Goal: Information Seeking & Learning: Learn about a topic

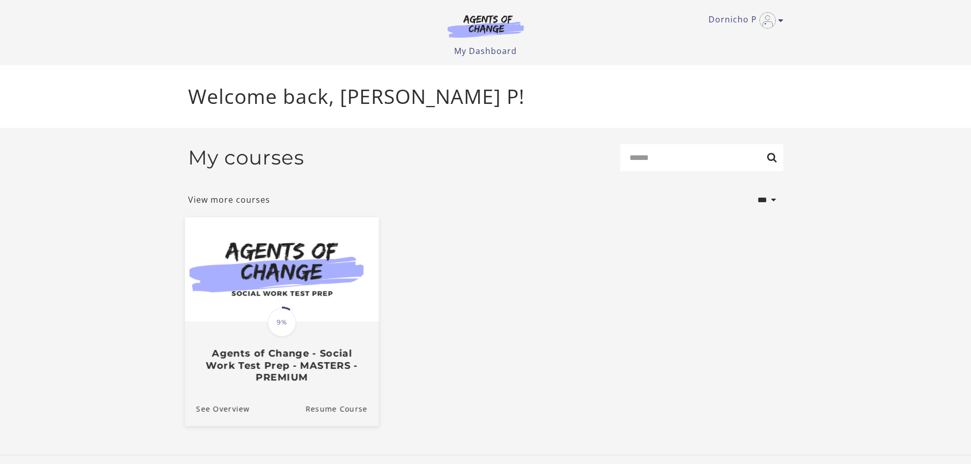
click at [286, 329] on span "9%" at bounding box center [281, 322] width 29 height 29
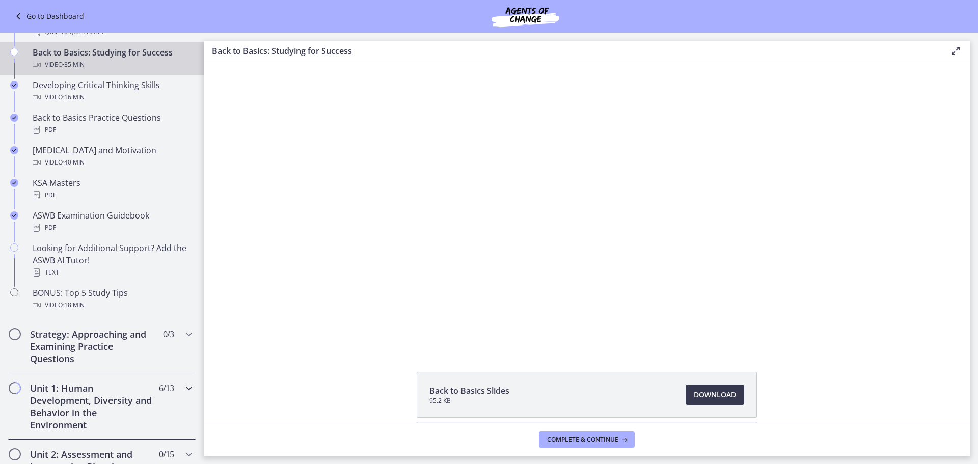
scroll to position [408, 0]
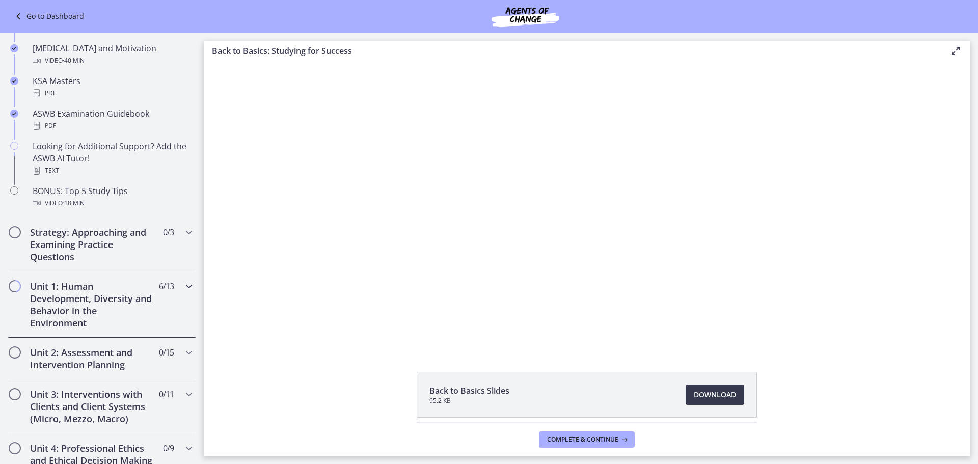
click at [120, 321] on h2 "Unit 1: Human Development, Diversity and Behavior in the Environment" at bounding box center [92, 304] width 124 height 49
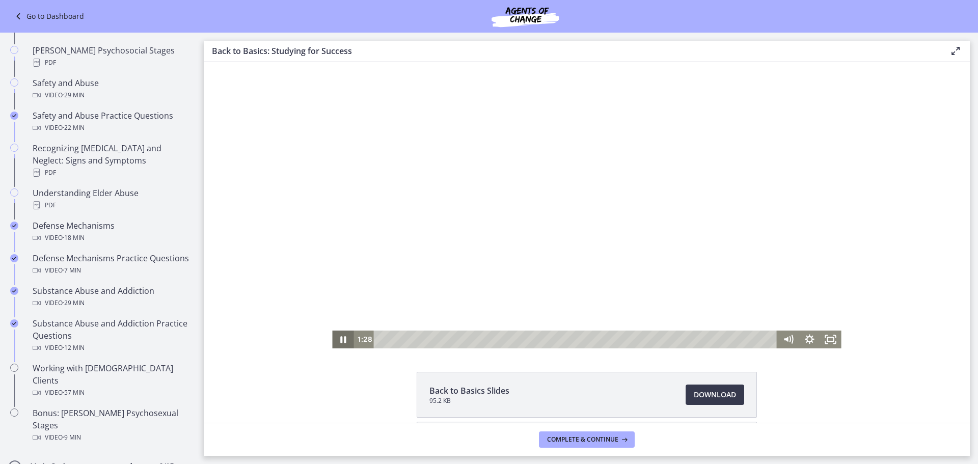
click at [340, 340] on icon "Pause" at bounding box center [343, 339] width 6 height 7
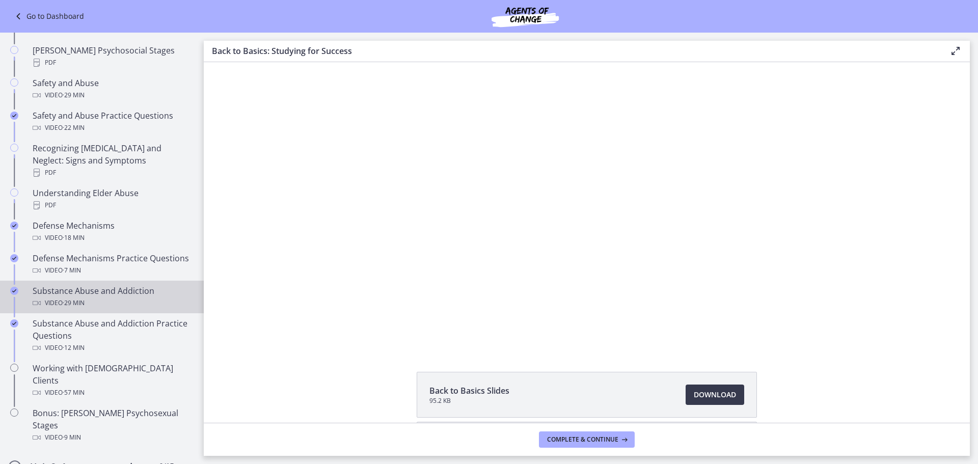
click at [104, 298] on div "Video · 29 min" at bounding box center [112, 303] width 159 height 12
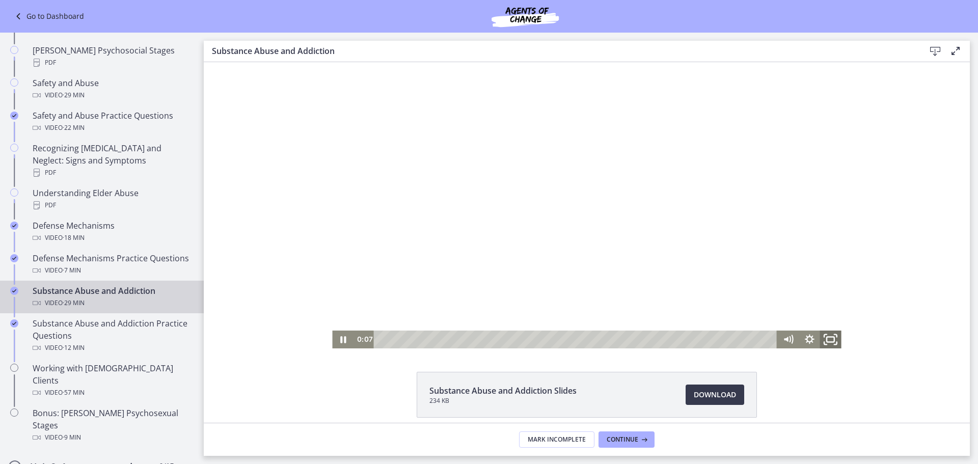
drag, startPoint x: 822, startPoint y: 338, endPoint x: 1027, endPoint y: 463, distance: 239.6
click at [822, 338] on icon "Fullscreen" at bounding box center [830, 339] width 25 height 21
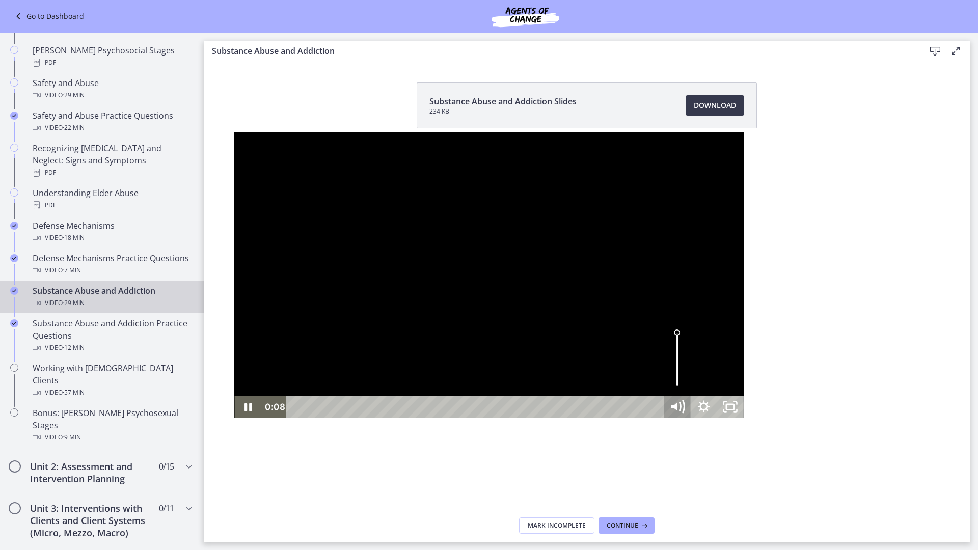
click at [685, 413] on icon "Mute" at bounding box center [684, 407] width 2 height 12
click at [691, 418] on icon "Unmute" at bounding box center [677, 407] width 26 height 22
click at [234, 418] on icon "Pause" at bounding box center [247, 407] width 26 height 22
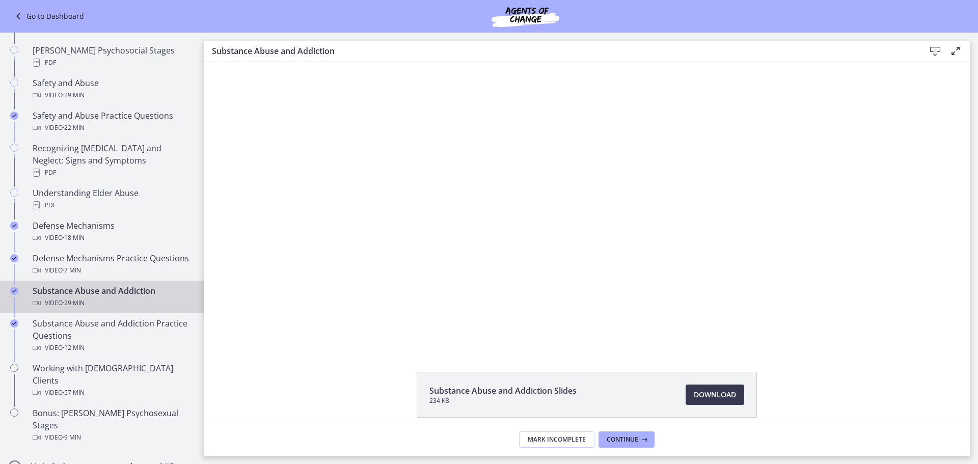
click at [916, 127] on div "Click for sound @keyframes VOLUME_SMALL_WAVE_FLASH { 0% { opacity: 0; } 33% { o…" at bounding box center [587, 205] width 766 height 286
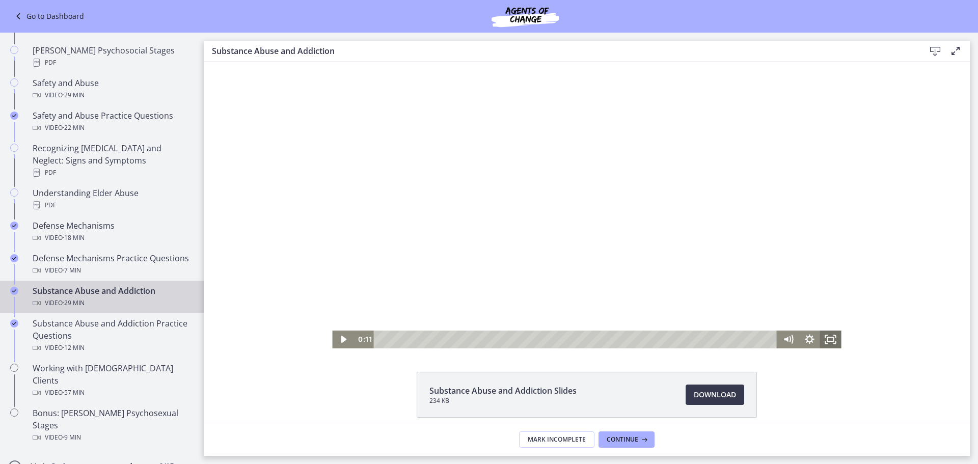
drag, startPoint x: 827, startPoint y: 336, endPoint x: 1030, endPoint y: 460, distance: 237.9
click at [827, 336] on icon "Fullscreen" at bounding box center [830, 340] width 21 height 18
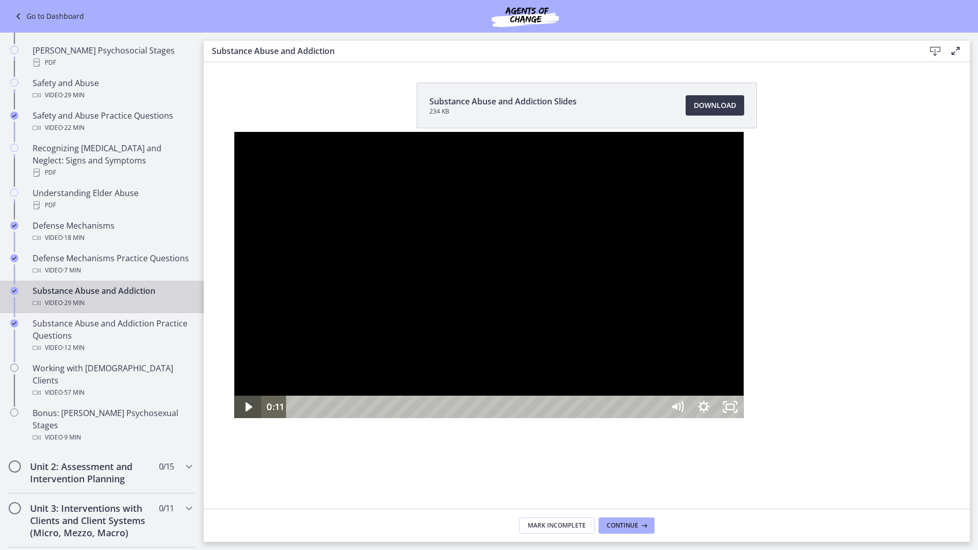
click at [235, 418] on icon "Play Video" at bounding box center [248, 407] width 26 height 22
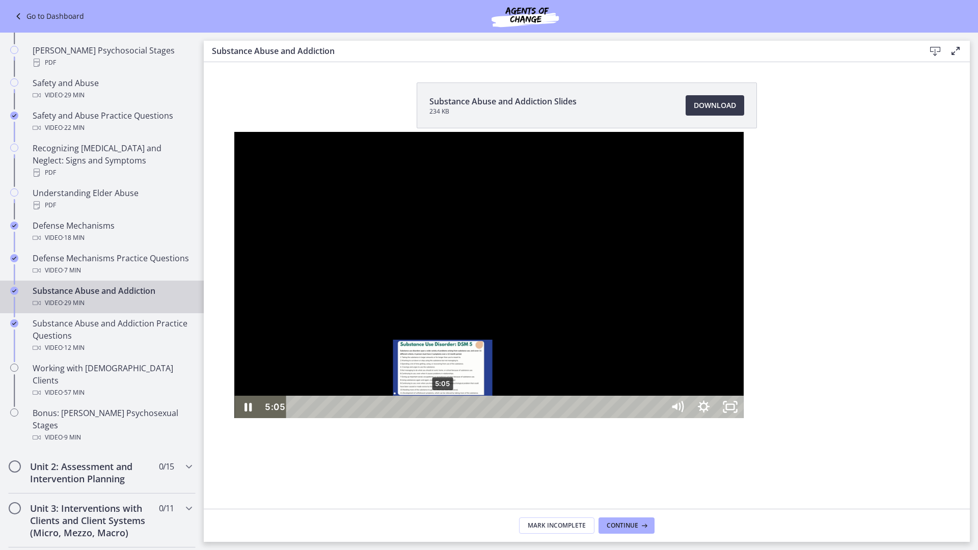
click at [296, 418] on div "5:05" at bounding box center [476, 407] width 361 height 22
click at [296, 418] on div "5:50" at bounding box center [476, 407] width 361 height 22
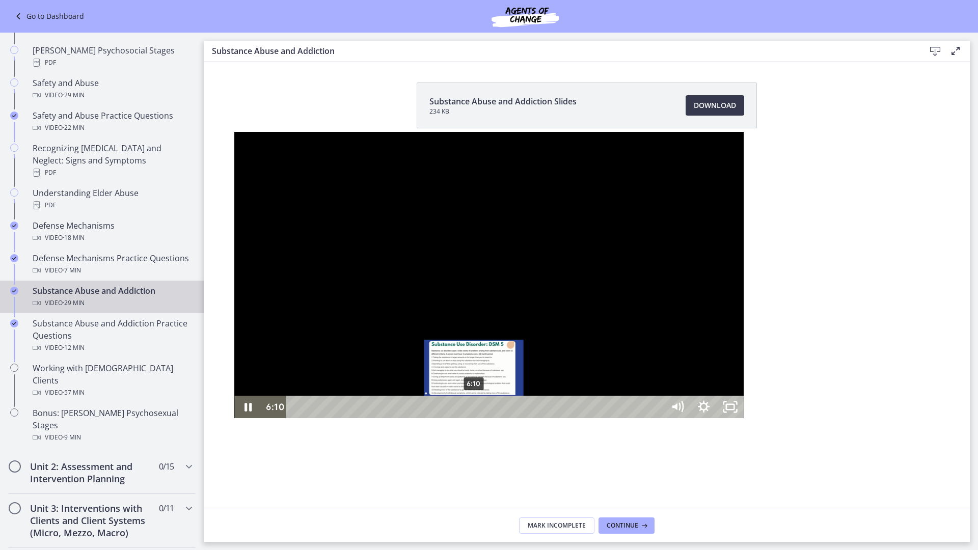
click at [296, 418] on div "6:10" at bounding box center [476, 407] width 361 height 22
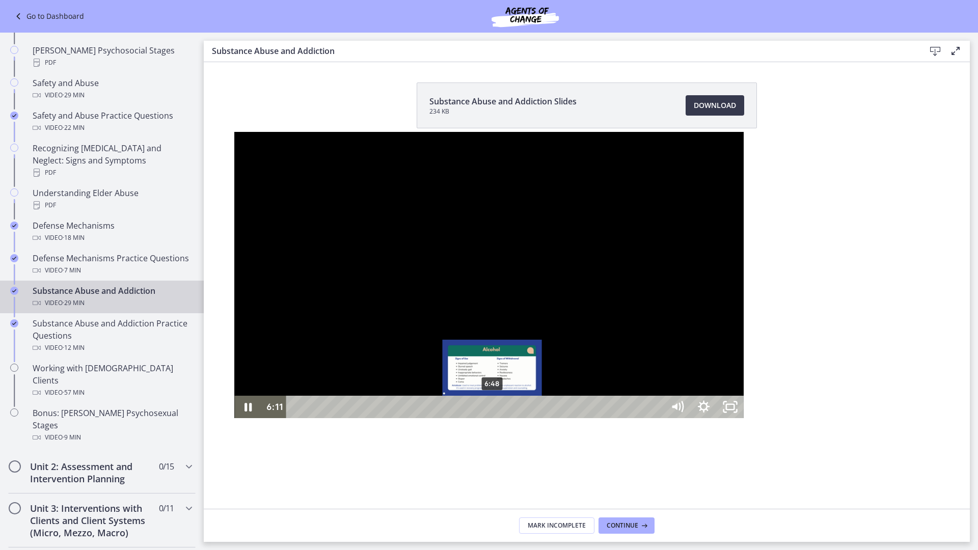
click at [296, 418] on div "6:48" at bounding box center [476, 407] width 361 height 22
click at [234, 303] on div at bounding box center [488, 275] width 509 height 286
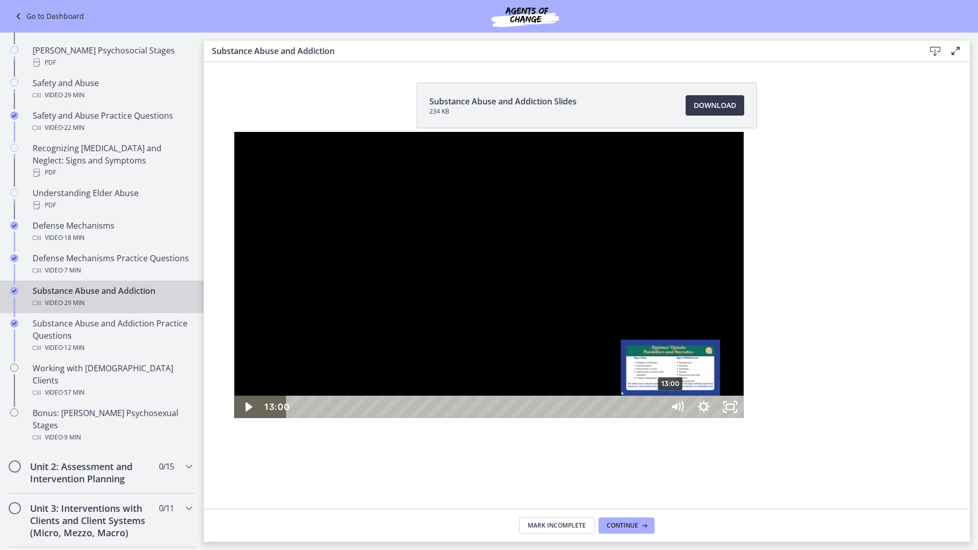
click at [437, 418] on div "13:00" at bounding box center [476, 407] width 361 height 22
click at [346, 363] on div at bounding box center [488, 275] width 509 height 286
click at [454, 356] on div at bounding box center [488, 275] width 509 height 286
click at [485, 342] on div at bounding box center [488, 275] width 509 height 286
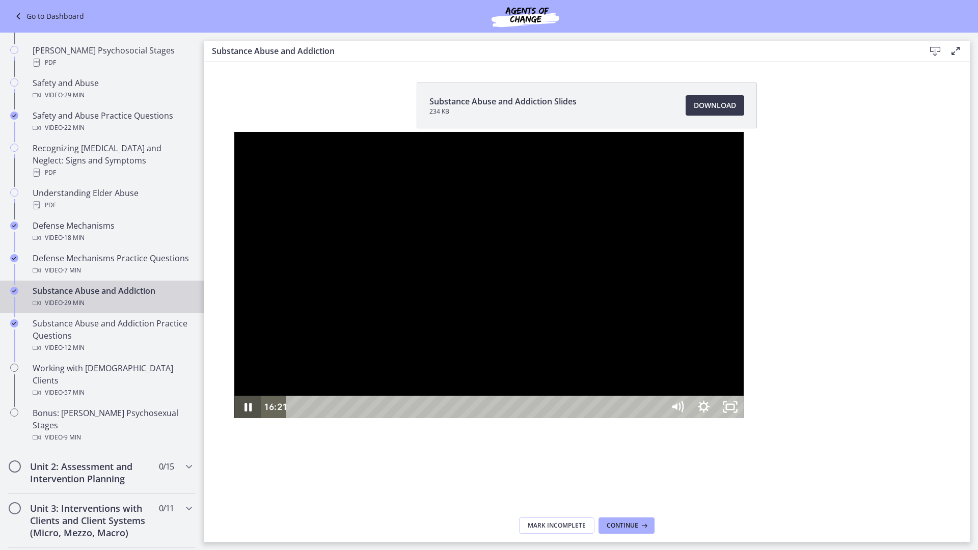
click at [234, 418] on icon "Pause" at bounding box center [247, 407] width 26 height 22
click at [235, 418] on icon "Play Video" at bounding box center [248, 407] width 26 height 22
click at [245, 412] on icon "Pause" at bounding box center [248, 407] width 7 height 9
click at [246, 412] on icon "Play Video" at bounding box center [249, 407] width 7 height 9
click at [657, 418] on div "25:57" at bounding box center [476, 407] width 361 height 22
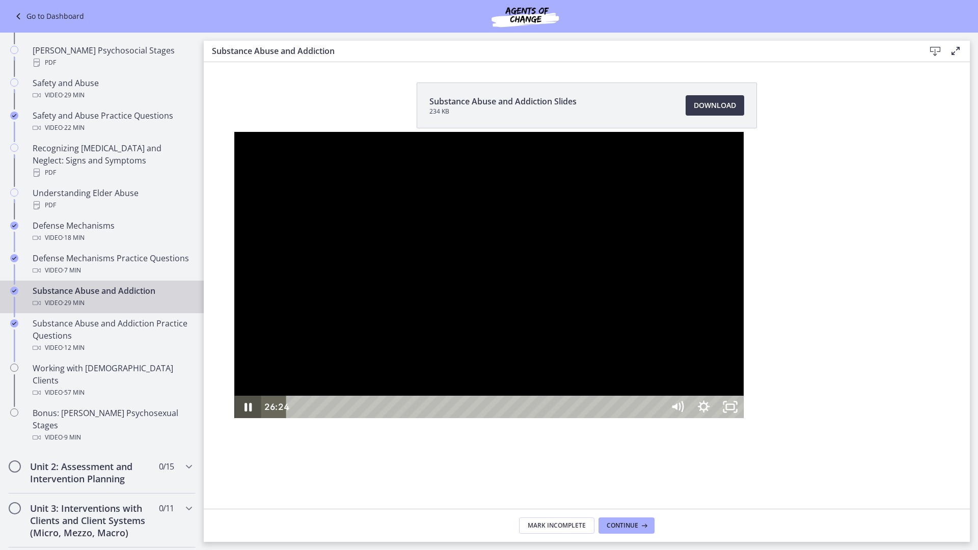
click at [234, 418] on icon "Pause" at bounding box center [247, 407] width 26 height 22
